Goal: Find specific page/section

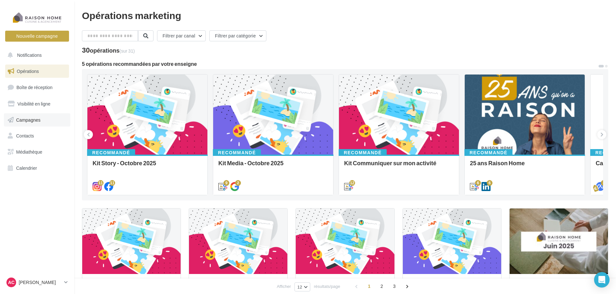
click at [39, 118] on span "Campagnes" at bounding box center [28, 119] width 25 height 5
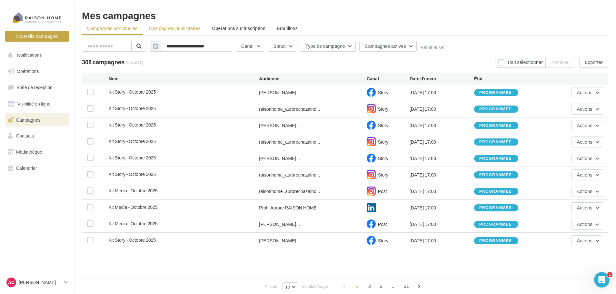
click at [175, 26] on span "Campagnes publicitaires" at bounding box center [175, 27] width 52 height 5
